Goal: Information Seeking & Learning: Check status

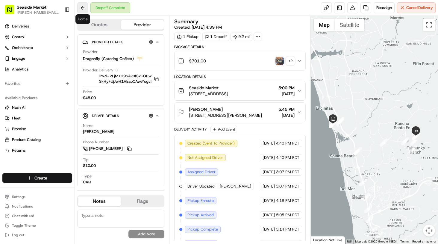
click at [82, 8] on button at bounding box center [82, 7] width 11 height 11
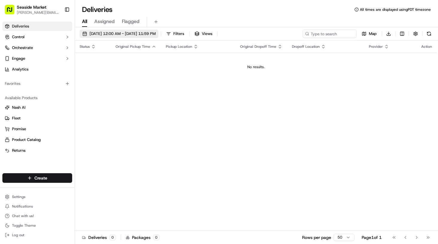
click at [116, 35] on span "[DATE] 12:00 AM - [DATE] 11:59 PM" at bounding box center [122, 33] width 66 height 5
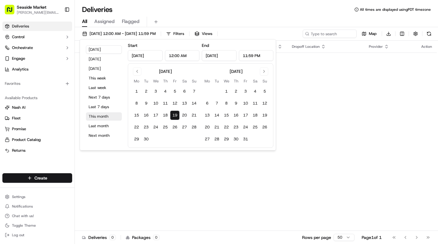
click at [111, 115] on button "This month" at bounding box center [104, 116] width 36 height 8
type input "[DATE]"
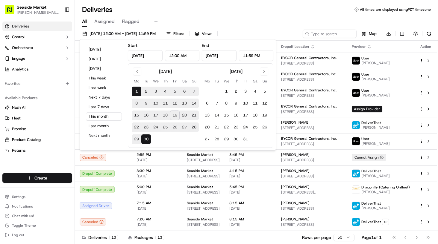
click at [317, 17] on div "All Assigned Flagged" at bounding box center [256, 22] width 363 height 10
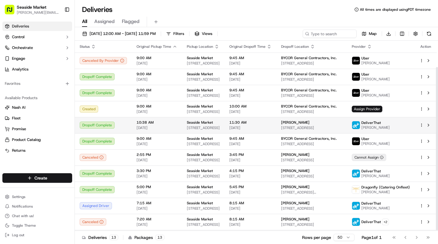
scroll to position [31, 0]
